Goal: Information Seeking & Learning: Find specific fact

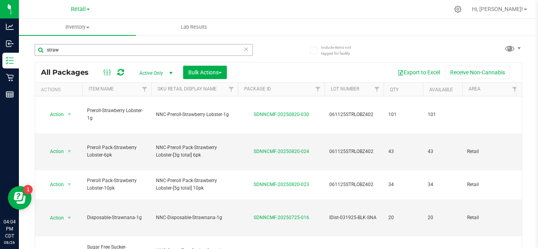
click at [238, 52] on input "straw" at bounding box center [144, 50] width 218 height 12
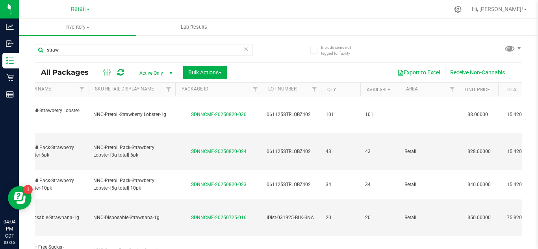
click at [243, 50] on icon at bounding box center [246, 48] width 6 height 9
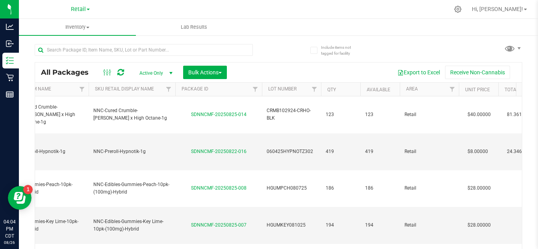
click at [266, 50] on div at bounding box center [157, 49] width 244 height 25
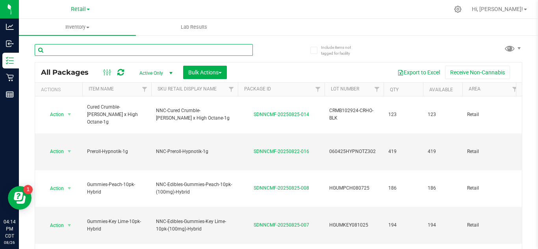
click at [144, 50] on input "text" at bounding box center [144, 50] width 218 height 12
click at [93, 28] on span "Inventory" at bounding box center [77, 27] width 117 height 7
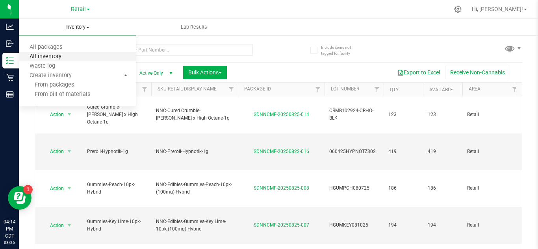
click at [70, 56] on span "All inventory" at bounding box center [45, 57] width 53 height 7
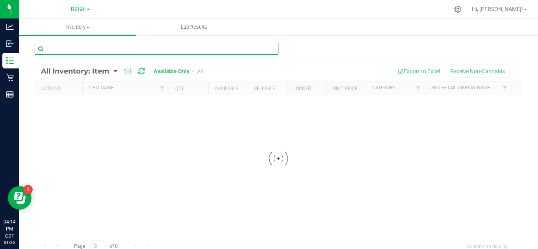
click at [106, 54] on input "text" at bounding box center [157, 49] width 244 height 12
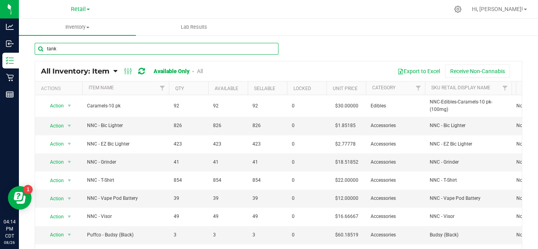
type input "tank"
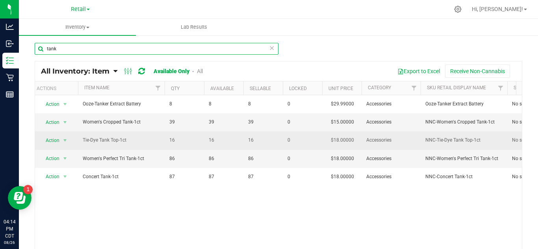
scroll to position [0, 5]
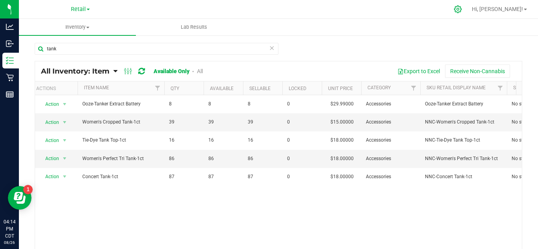
click at [462, 9] on icon at bounding box center [458, 9] width 8 height 8
click at [462, 8] on icon at bounding box center [458, 9] width 8 height 8
click at [270, 49] on icon at bounding box center [272, 47] width 6 height 9
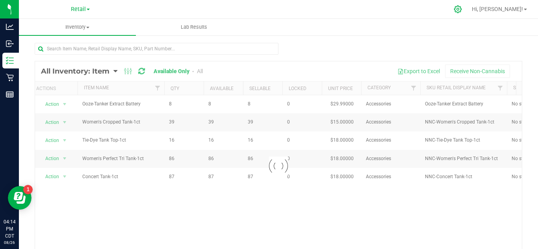
click at [462, 9] on icon at bounding box center [457, 9] width 7 height 7
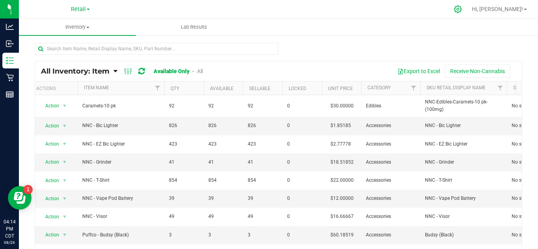
click at [462, 9] on icon at bounding box center [457, 9] width 7 height 7
click at [462, 8] on icon at bounding box center [458, 9] width 8 height 8
click at [462, 6] on icon at bounding box center [458, 9] width 8 height 8
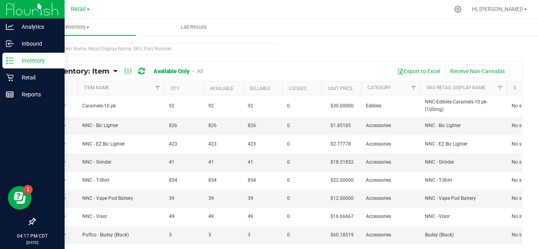
click at [14, 60] on p "Inventory" at bounding box center [37, 60] width 47 height 9
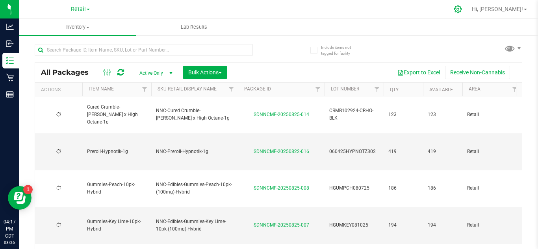
click at [462, 9] on icon at bounding box center [457, 9] width 7 height 7
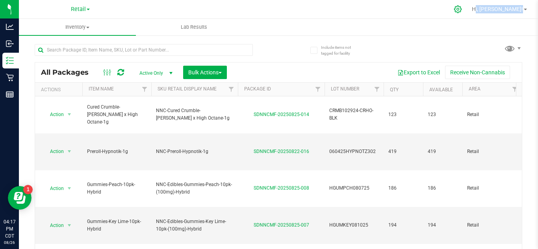
click at [462, 9] on icon at bounding box center [457, 9] width 7 height 7
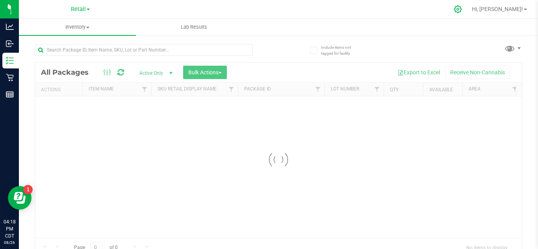
click at [462, 11] on icon at bounding box center [458, 9] width 8 height 8
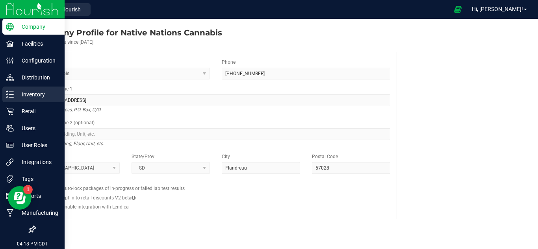
click at [9, 96] on icon at bounding box center [10, 95] width 8 height 8
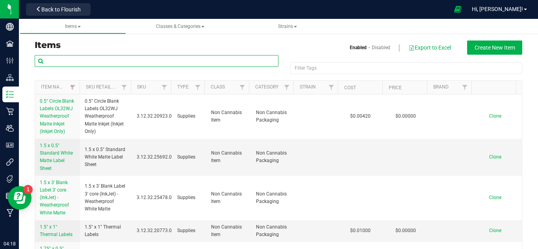
click at [108, 60] on input "text" at bounding box center [157, 61] width 244 height 12
type input "T"
type input "tank"
